Goal: Contribute content: Contribute content

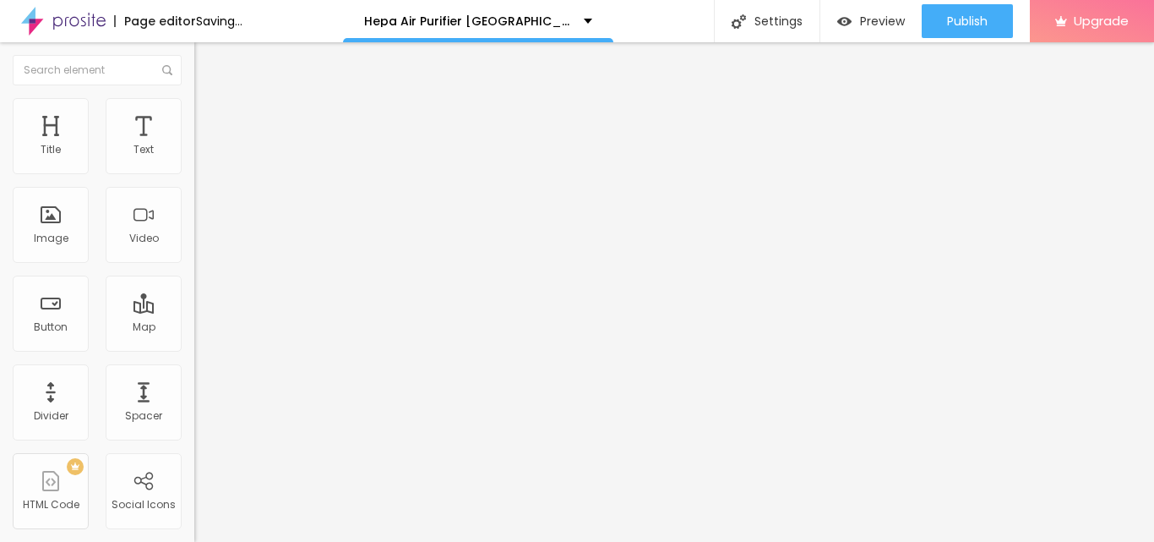
click at [194, 202] on img at bounding box center [200, 196] width 12 height 12
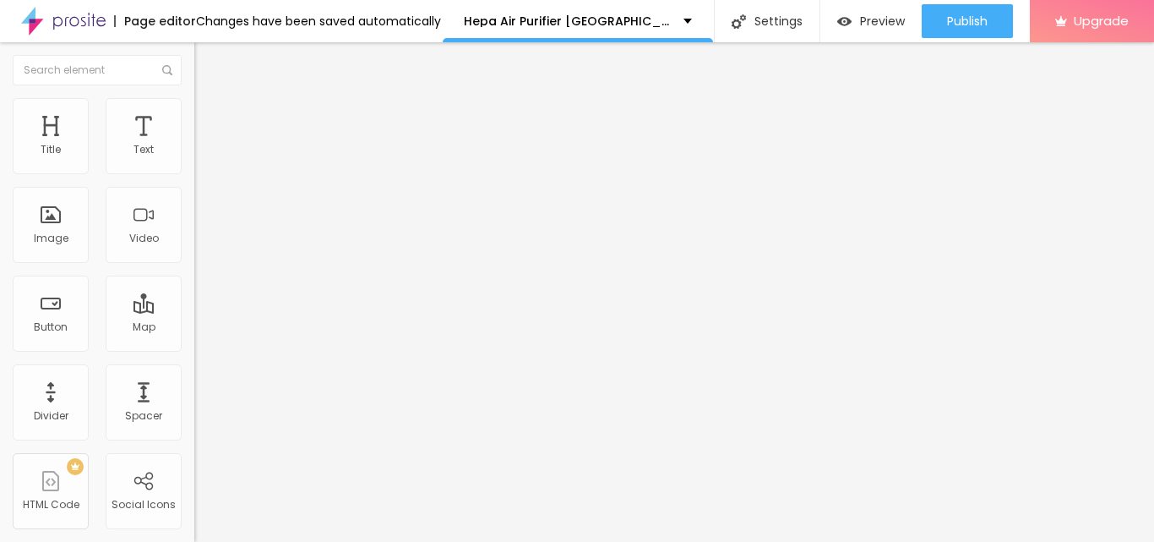
click at [194, 159] on input "Click me" at bounding box center [295, 150] width 203 height 17
paste input "Here To Order"
type input "Click Here To Order"
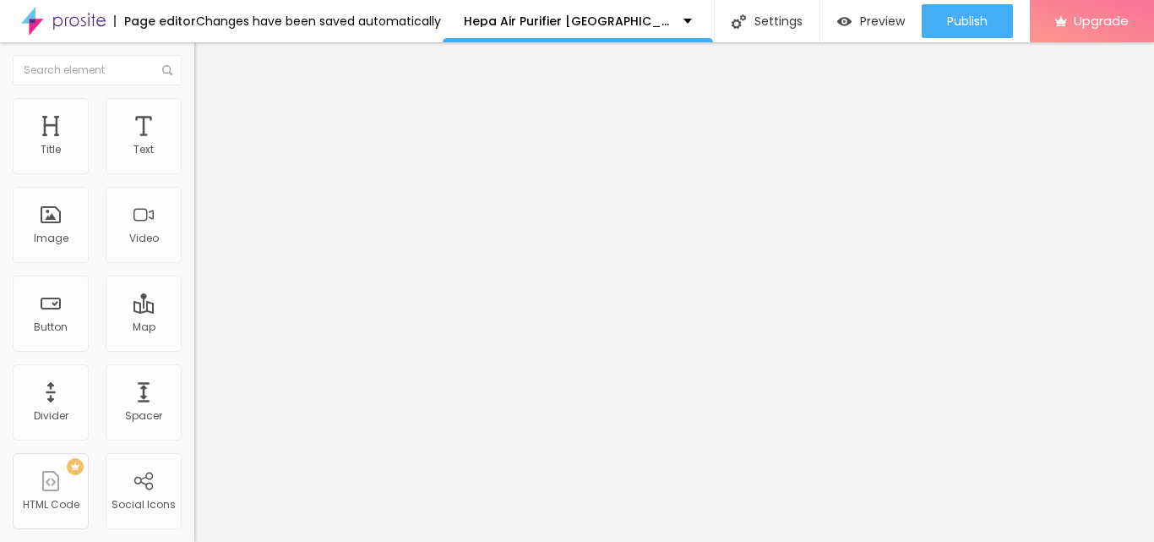
click at [194, 348] on input "https://" at bounding box center [295, 339] width 203 height 17
paste input "[DOMAIN_NAME][URL]"
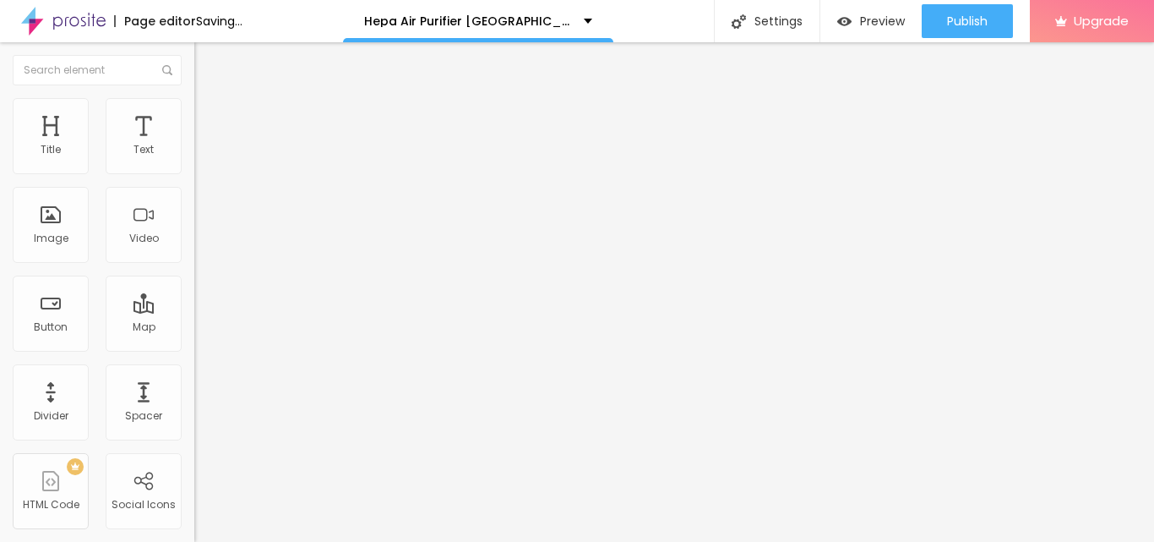
type input "[URL][DOMAIN_NAME]"
click at [194, 369] on div at bounding box center [291, 369] width 194 height 0
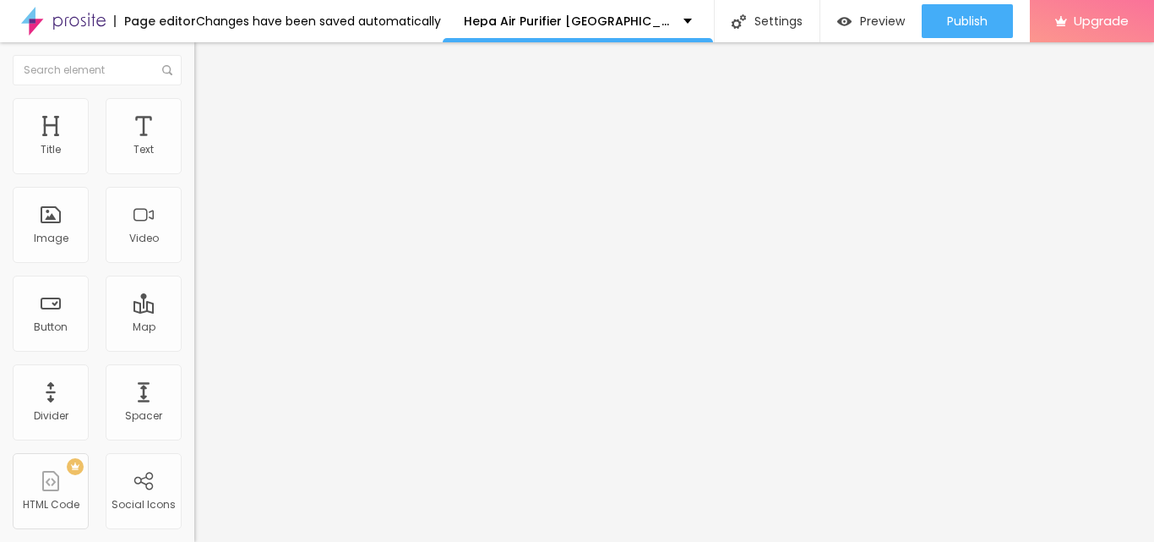
click at [194, 145] on span "Add image" at bounding box center [228, 138] width 69 height 14
click at [344, 541] on div at bounding box center [577, 552] width 1154 height 0
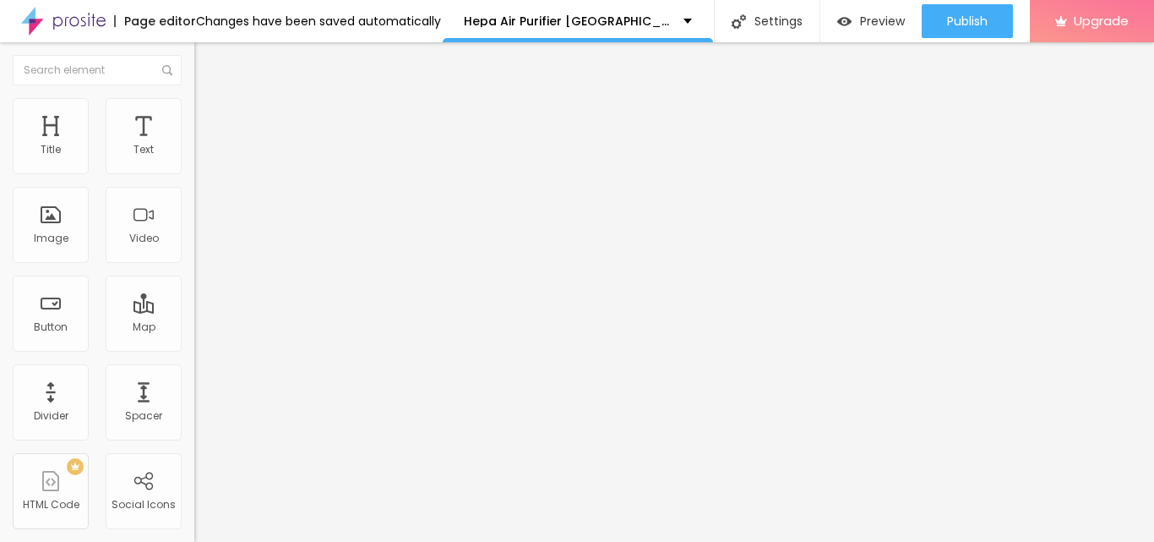
click at [194, 346] on input "https://" at bounding box center [295, 338] width 203 height 17
paste input "[DOMAIN_NAME][URL]"
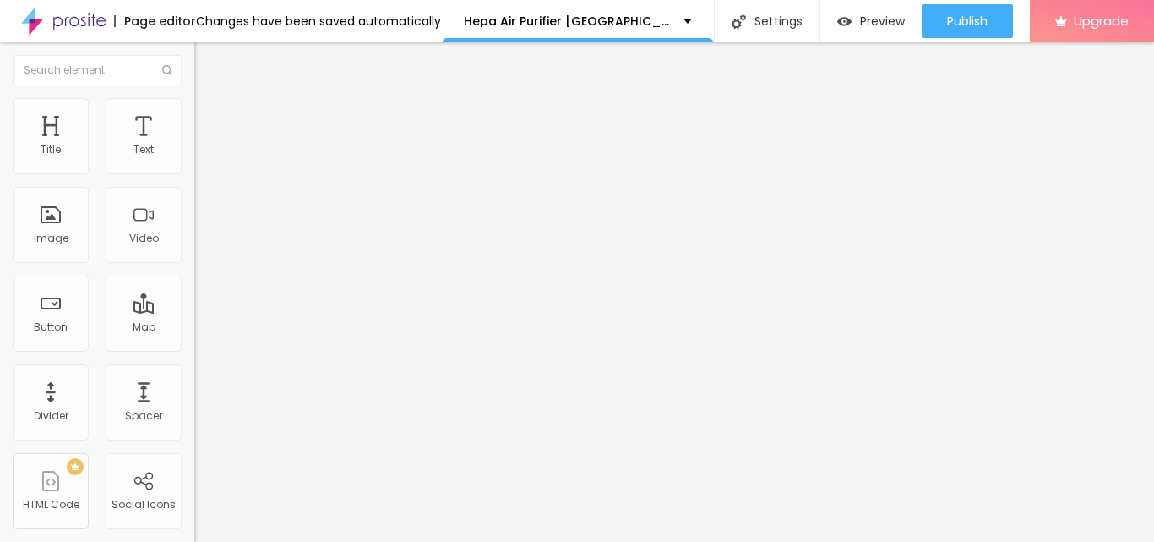
scroll to position [0, 116]
type input "[URL][DOMAIN_NAME]"
drag, startPoint x: 141, startPoint y: 412, endPoint x: 153, endPoint y: 417, distance: 12.9
click at [194, 319] on div "Link" at bounding box center [291, 314] width 194 height 10
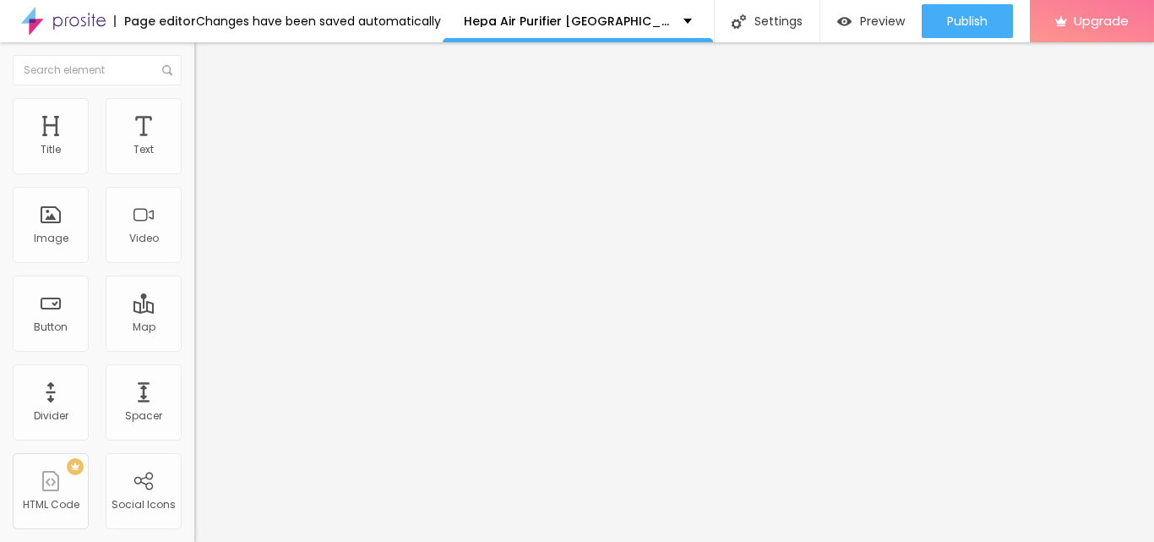
click at [194, 111] on li "Style" at bounding box center [291, 106] width 194 height 17
type input "85"
type input "80"
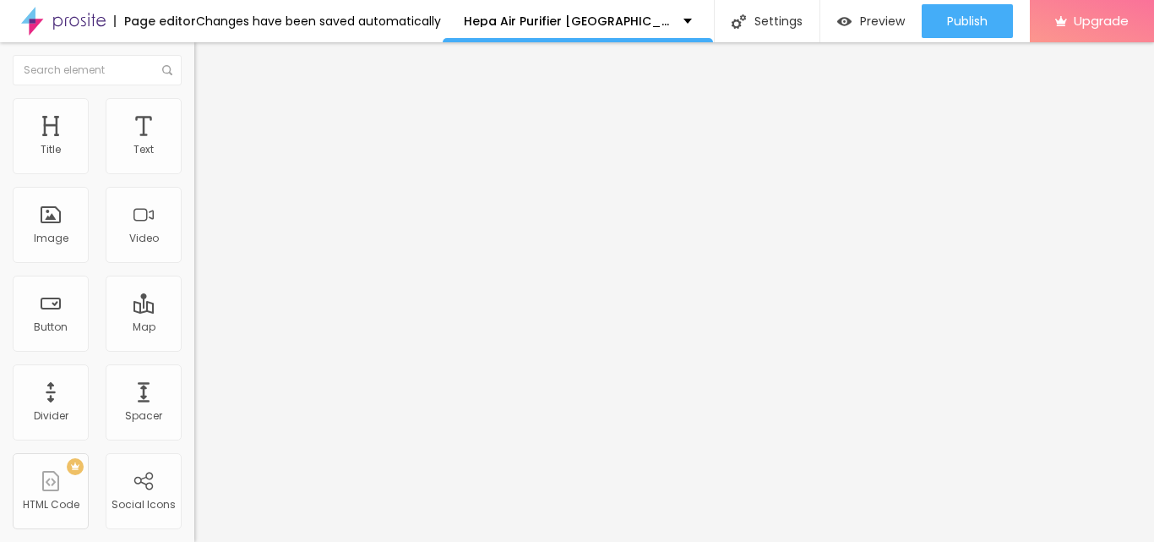
type input "75"
type input "70"
type input "65"
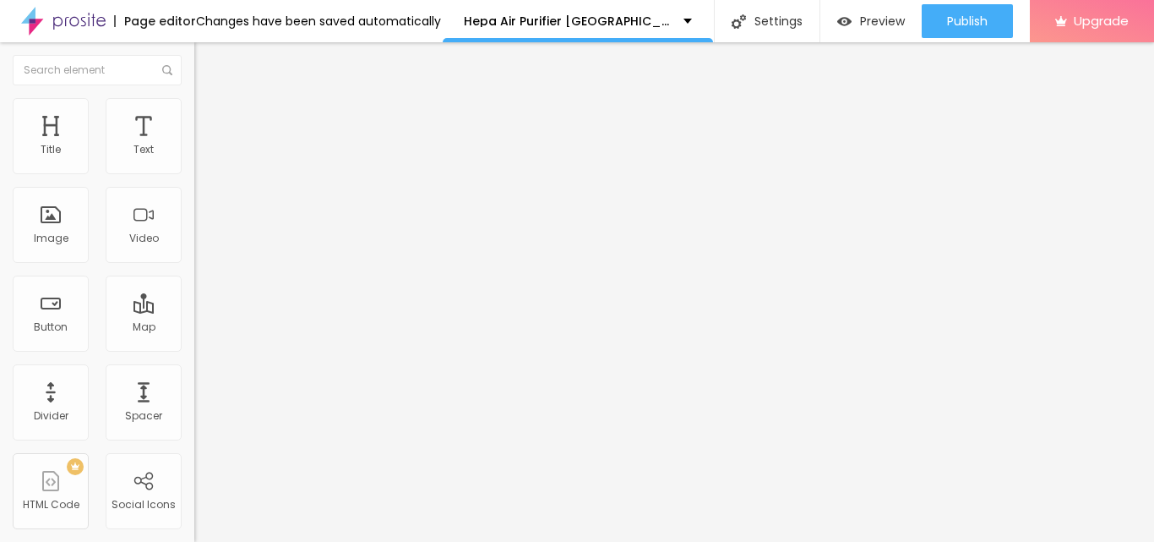
type input "65"
type input "60"
type input "55"
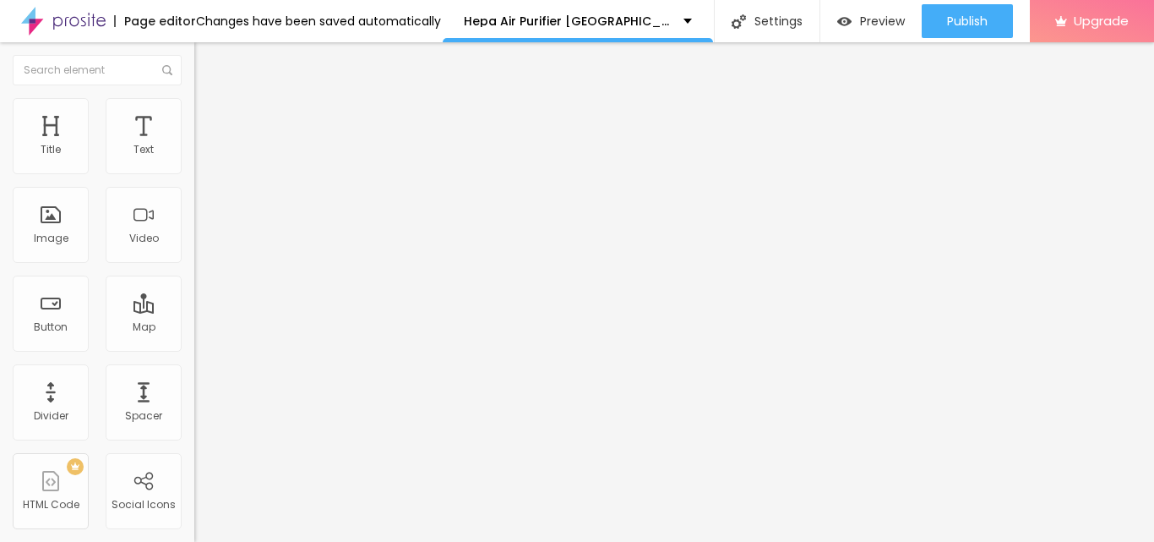
type input "50"
type input "45"
type input "40"
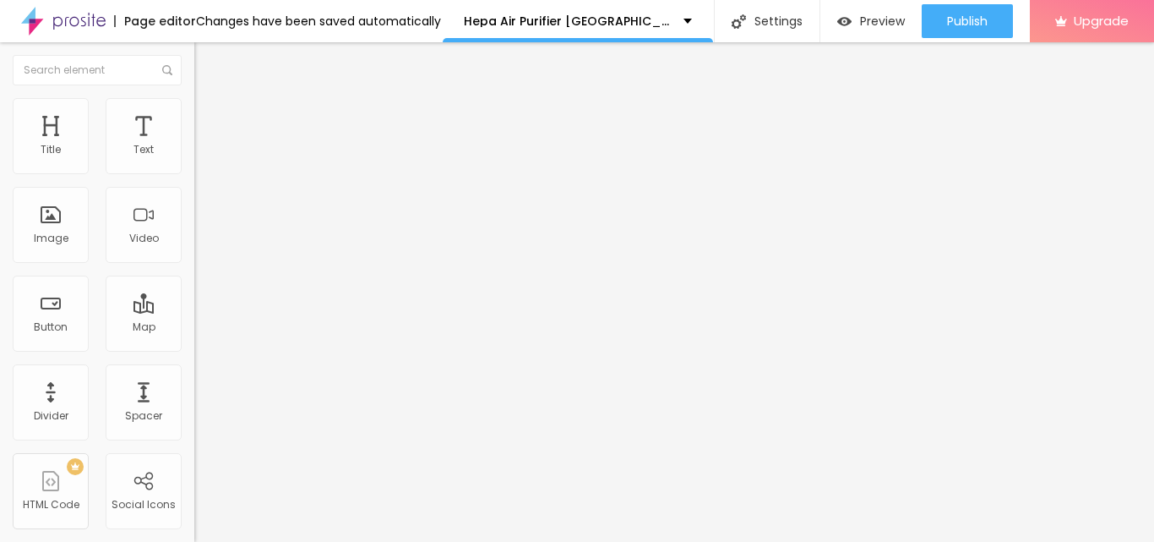
type input "40"
type input "35"
drag, startPoint x: 177, startPoint y: 186, endPoint x: 61, endPoint y: 190, distance: 115.8
type input "35"
click at [194, 173] on input "range" at bounding box center [248, 167] width 109 height 14
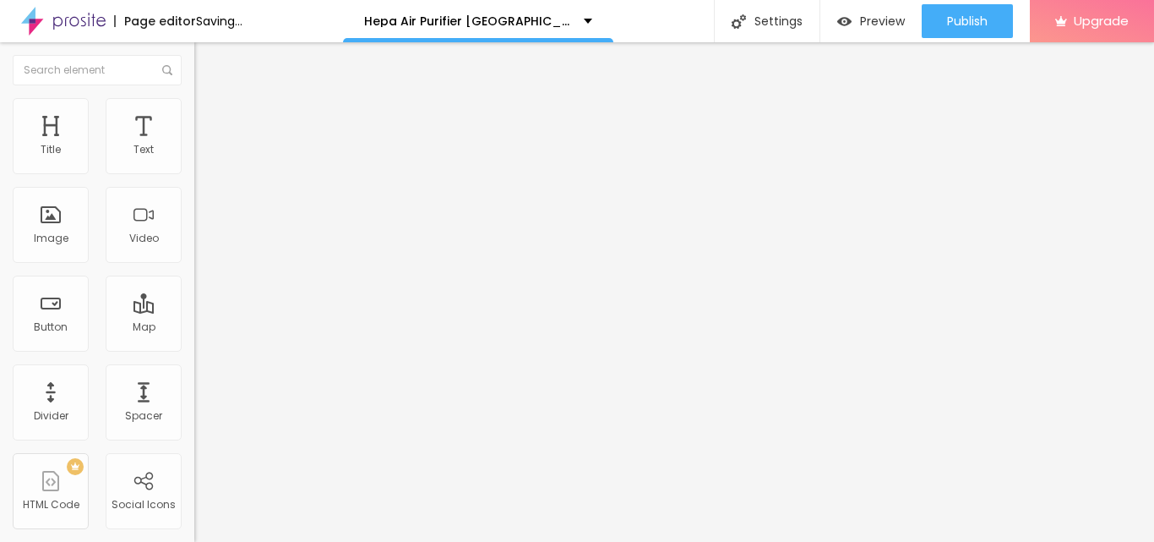
click at [210, 100] on span "Content" at bounding box center [230, 92] width 41 height 14
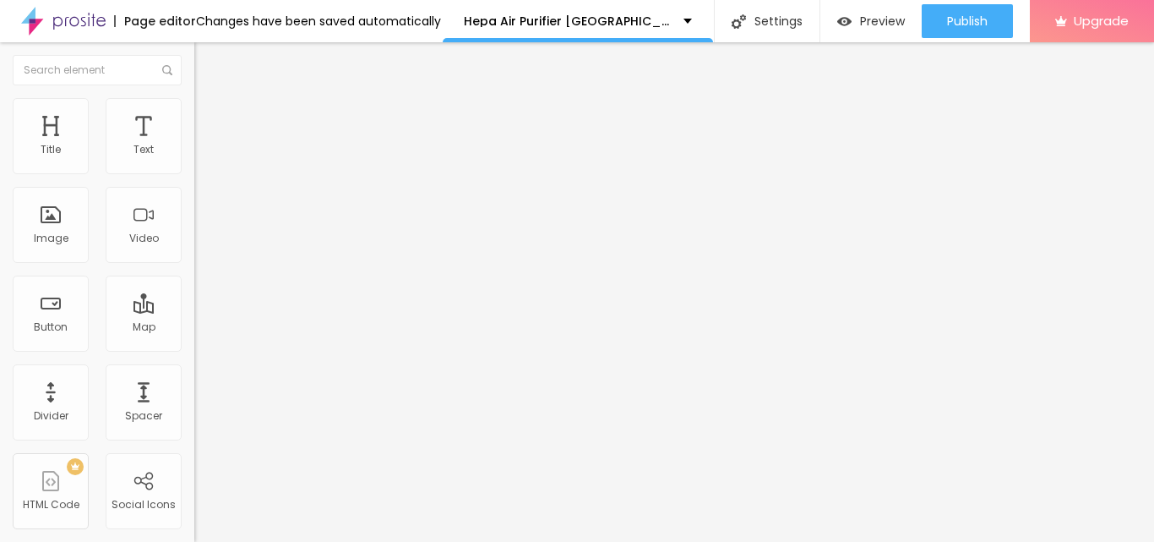
click at [194, 214] on img at bounding box center [200, 208] width 12 height 12
click at [194, 105] on img at bounding box center [201, 105] width 15 height 15
type input "30"
type input "25"
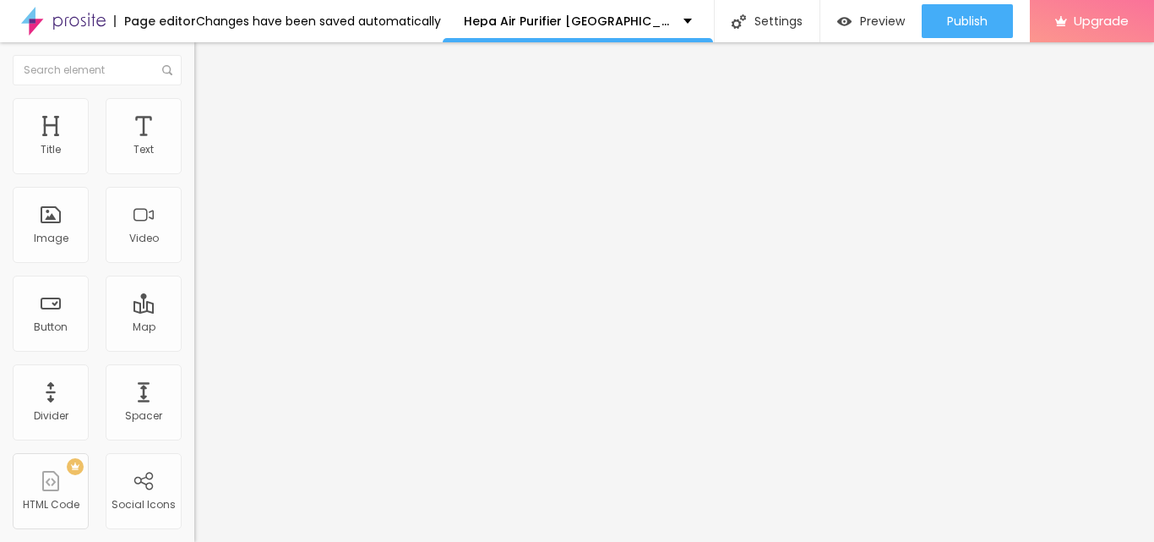
type input "25"
type input "30"
type input "35"
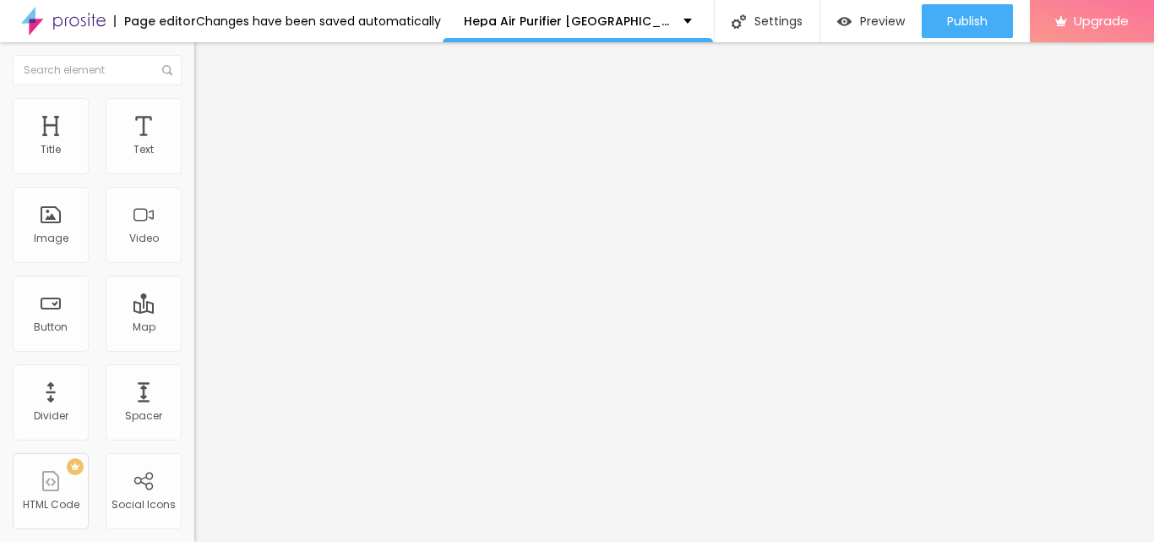
click at [194, 173] on input "range" at bounding box center [248, 167] width 109 height 14
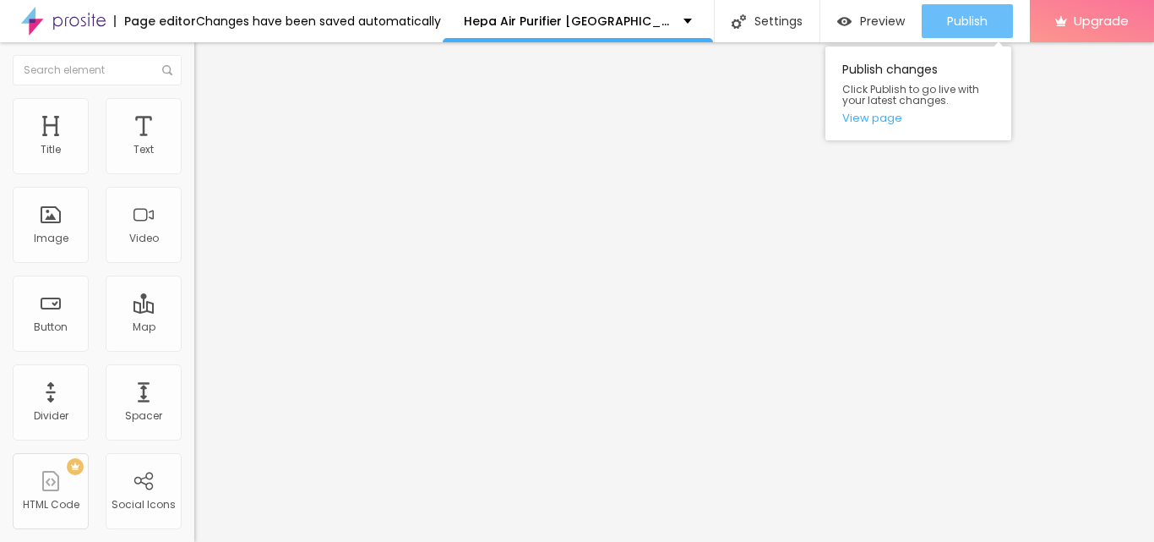
click at [953, 18] on span "Publish" at bounding box center [967, 21] width 41 height 14
